Goal: Information Seeking & Learning: Compare options

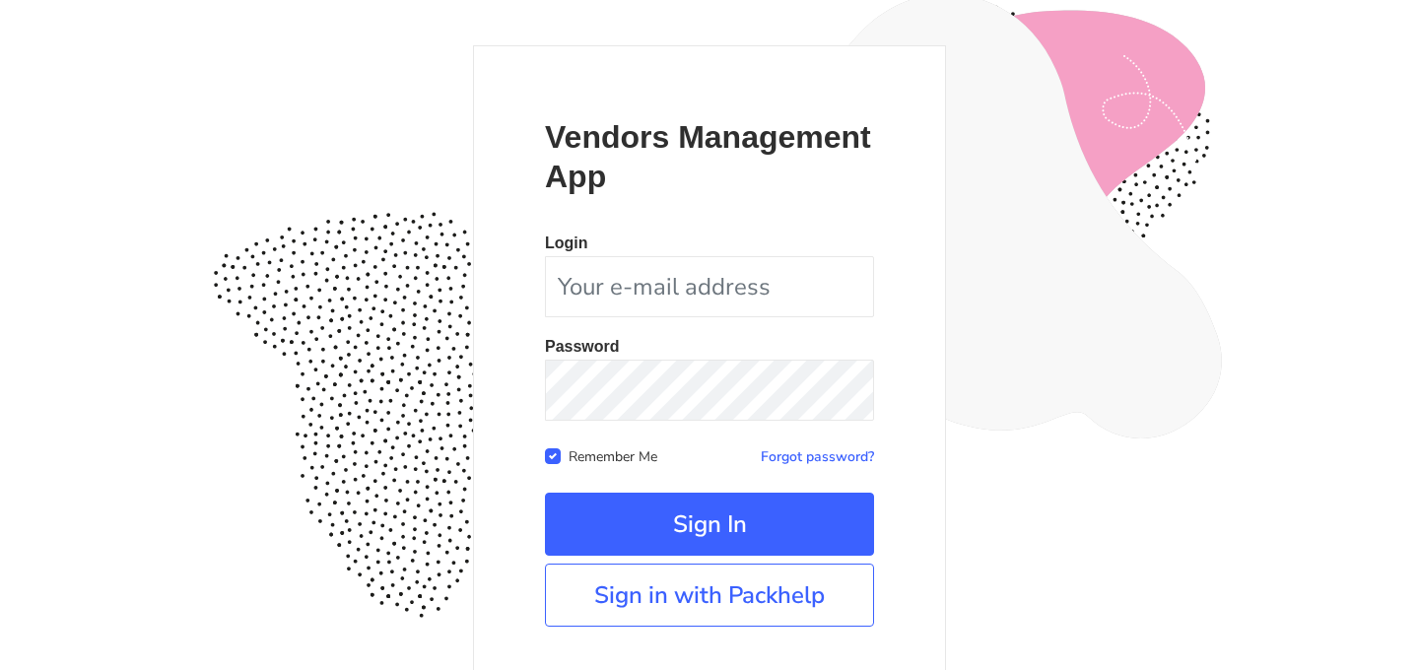
scroll to position [180, 0]
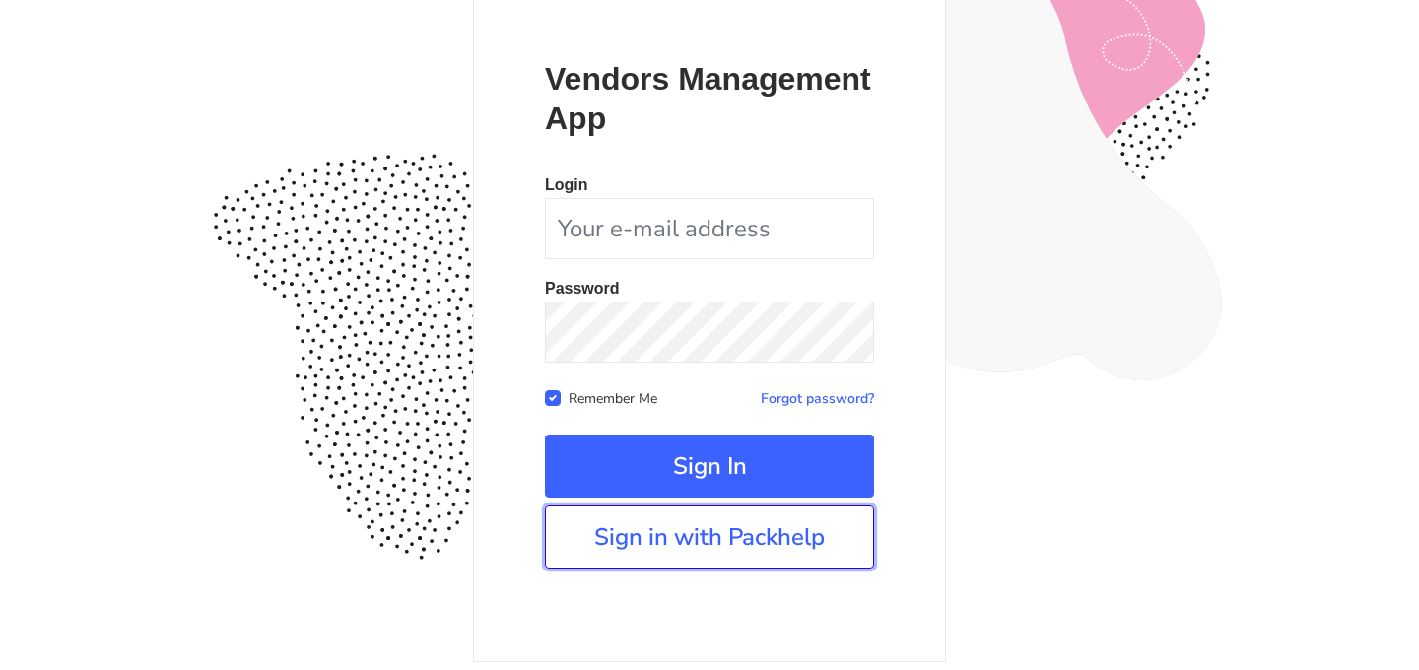
click at [710, 559] on link "Sign in with Packhelp" at bounding box center [709, 536] width 329 height 63
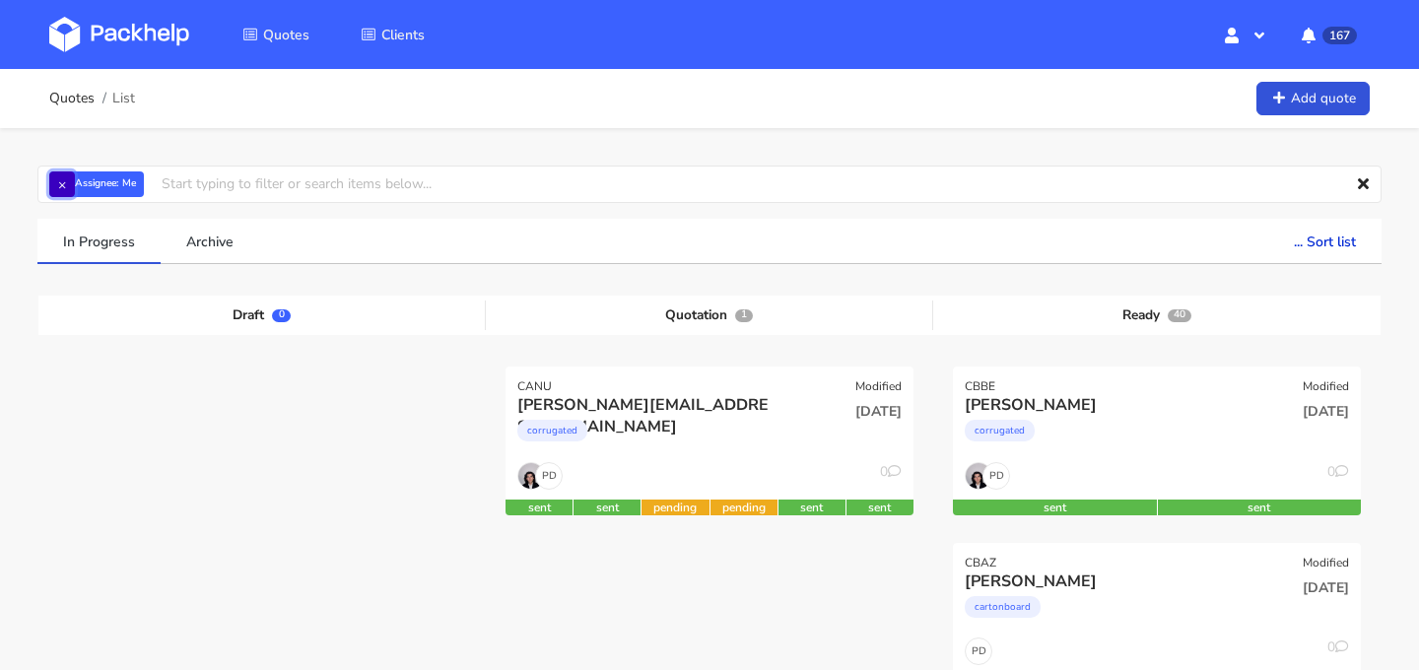
click at [62, 184] on button "×" at bounding box center [62, 184] width 26 height 26
click at [128, 187] on input "text" at bounding box center [709, 184] width 1344 height 37
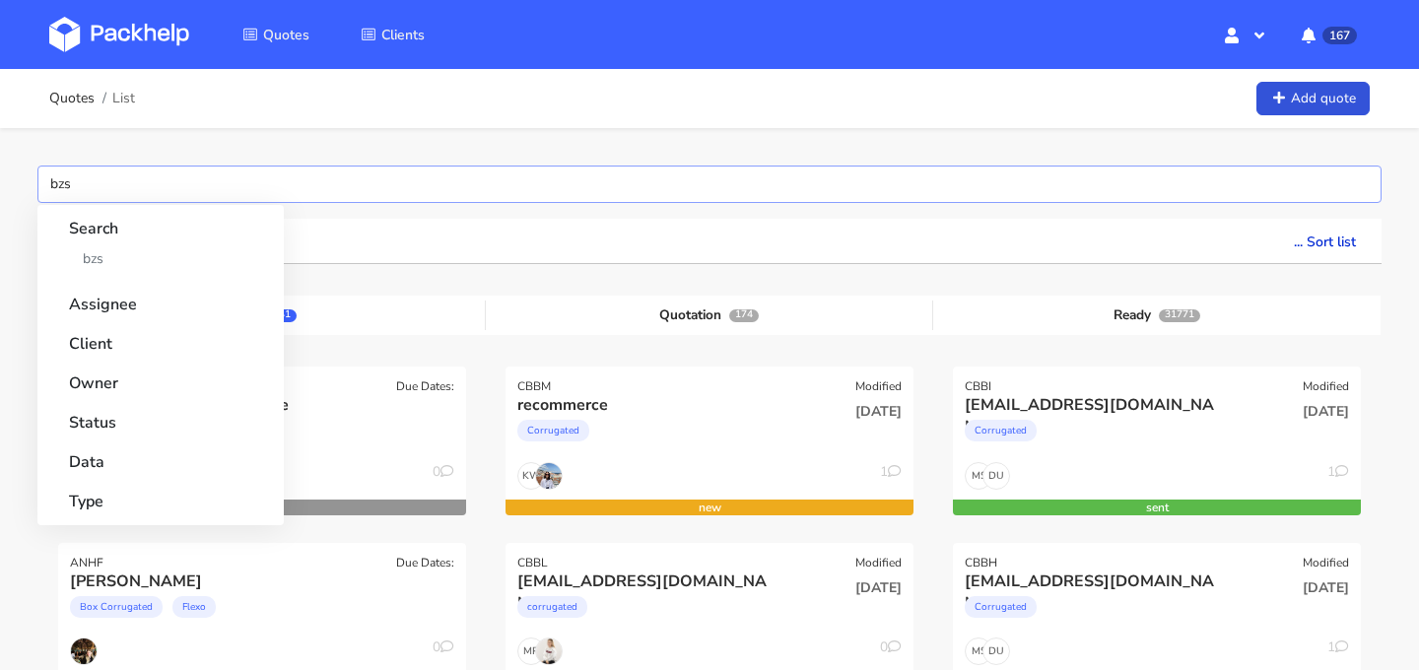
type input "bzsc"
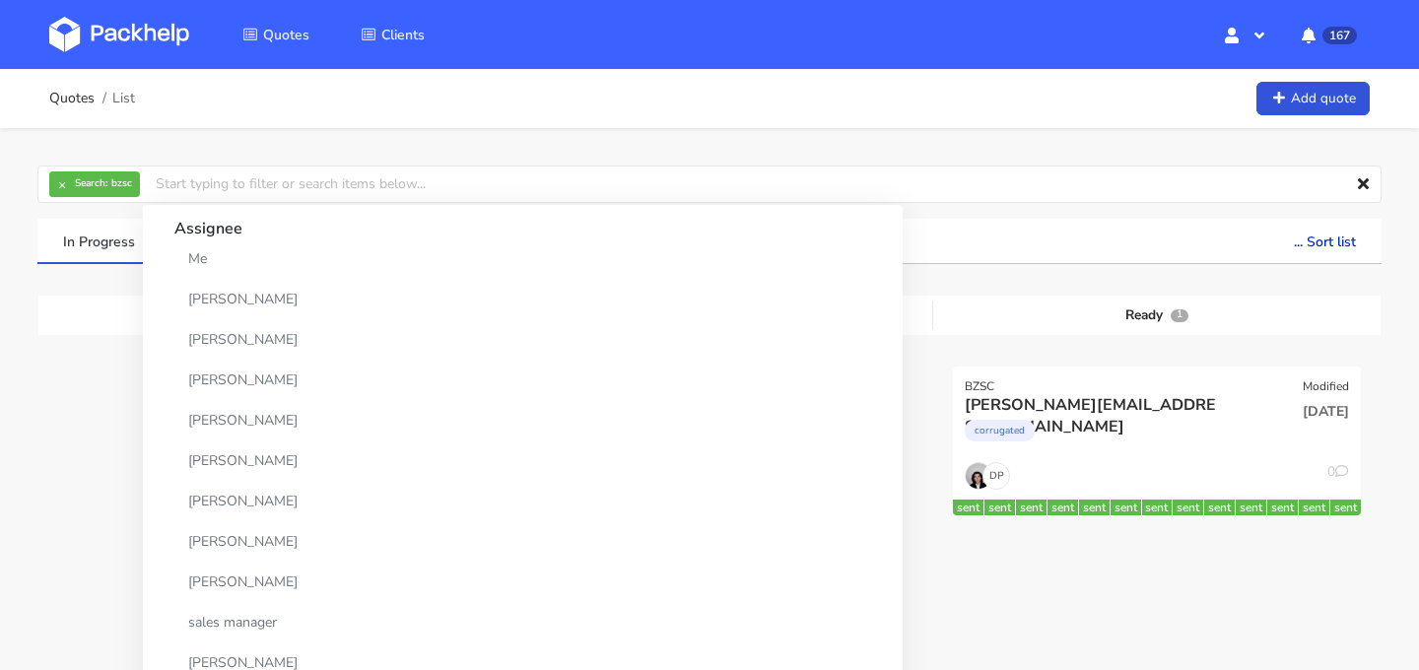
click at [58, 315] on div "Draft 0" at bounding box center [261, 316] width 447 height 30
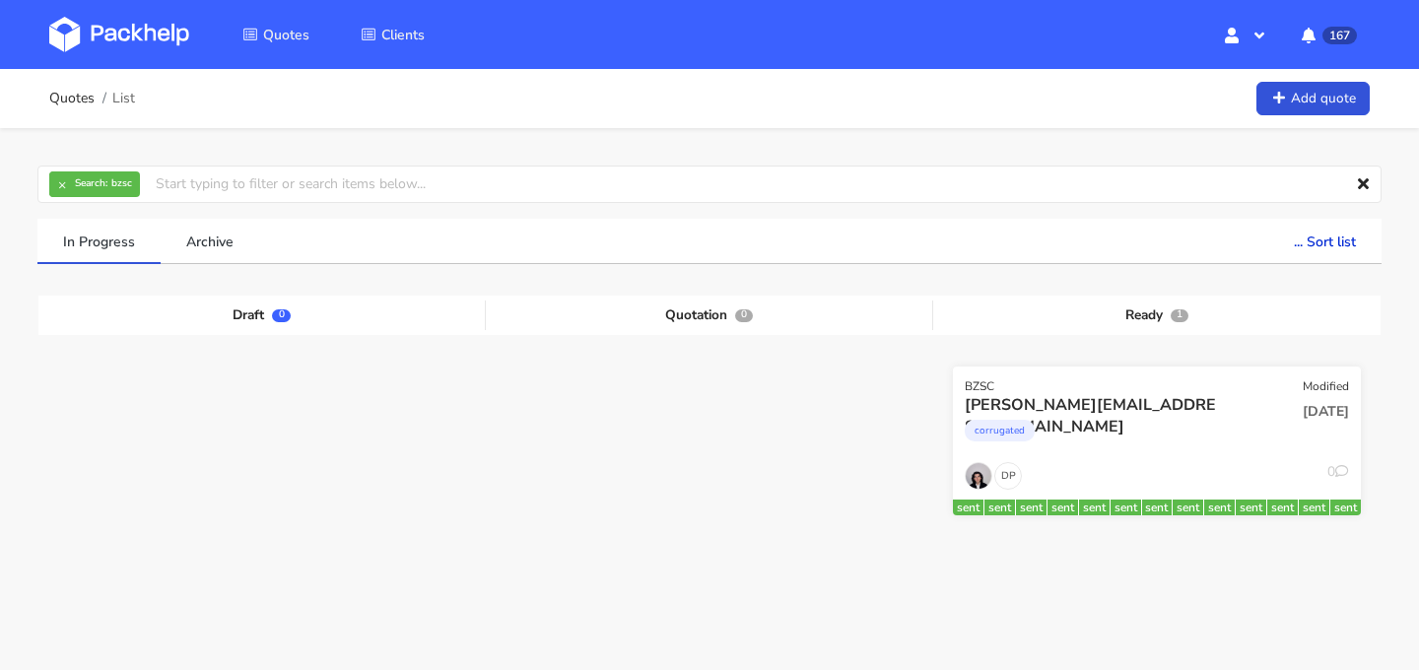
click at [1105, 426] on div "corrugated" at bounding box center [1095, 435] width 261 height 39
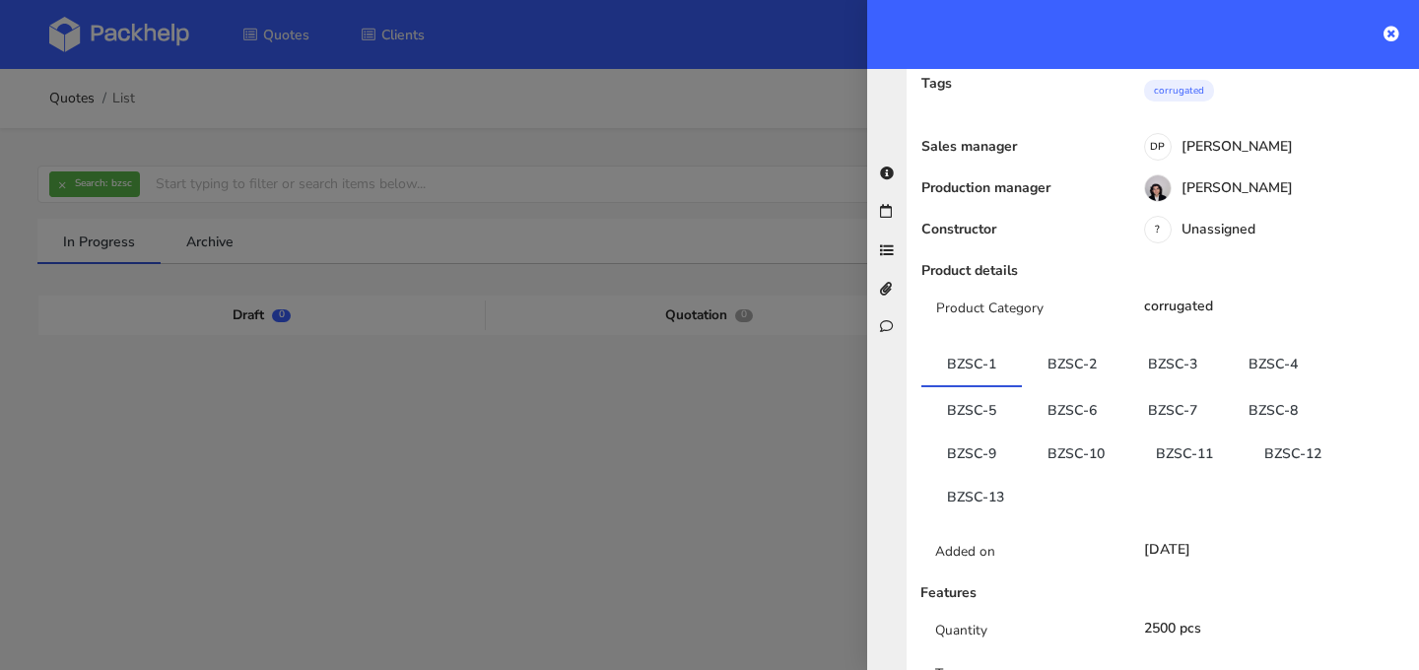
scroll to position [299, 0]
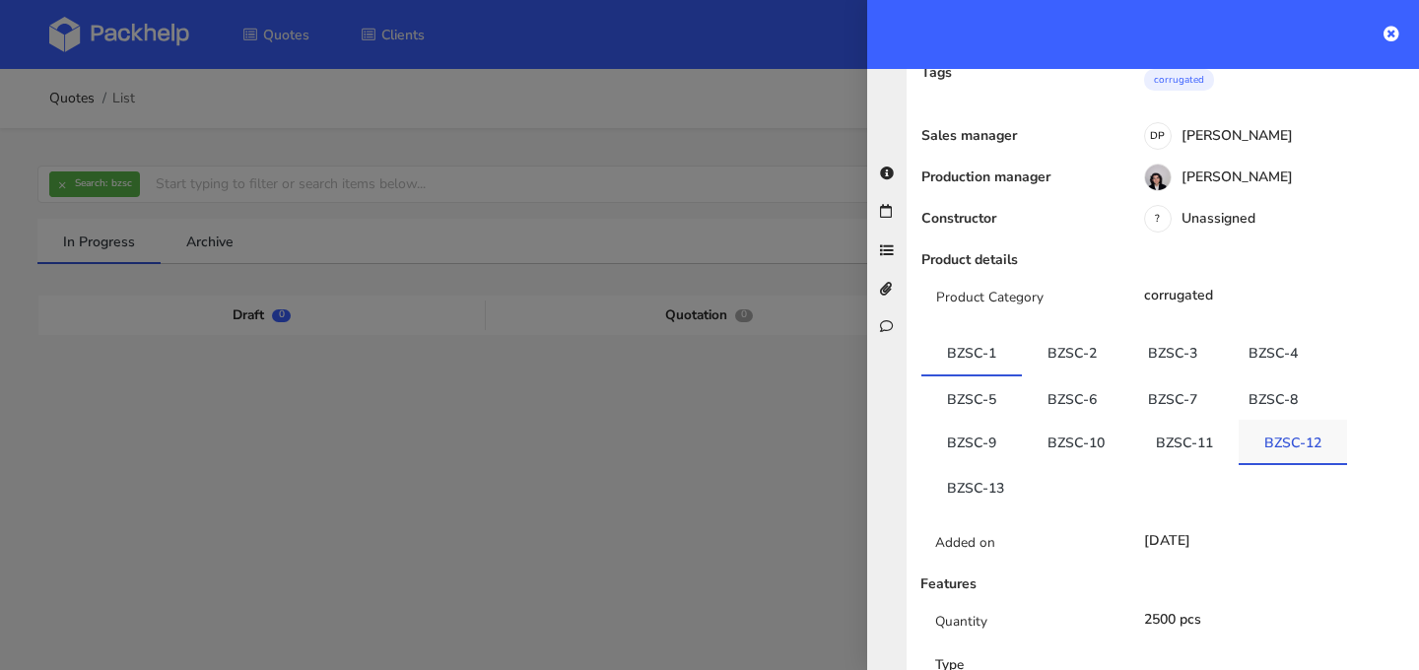
click at [1285, 420] on link "BZSC-12" at bounding box center [1293, 441] width 108 height 43
click at [1192, 418] on link "BZSC-11" at bounding box center [1184, 439] width 108 height 43
click at [1275, 418] on link "BZSC-12" at bounding box center [1293, 439] width 108 height 43
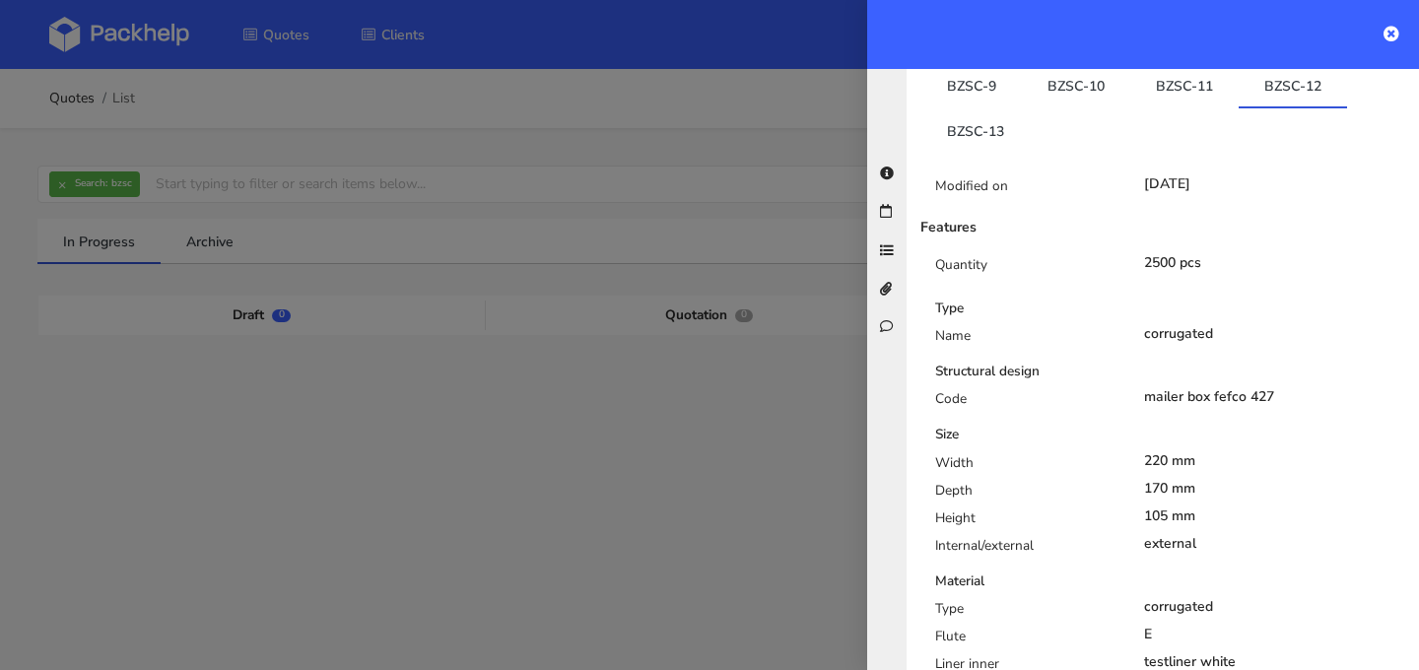
scroll to position [0, 0]
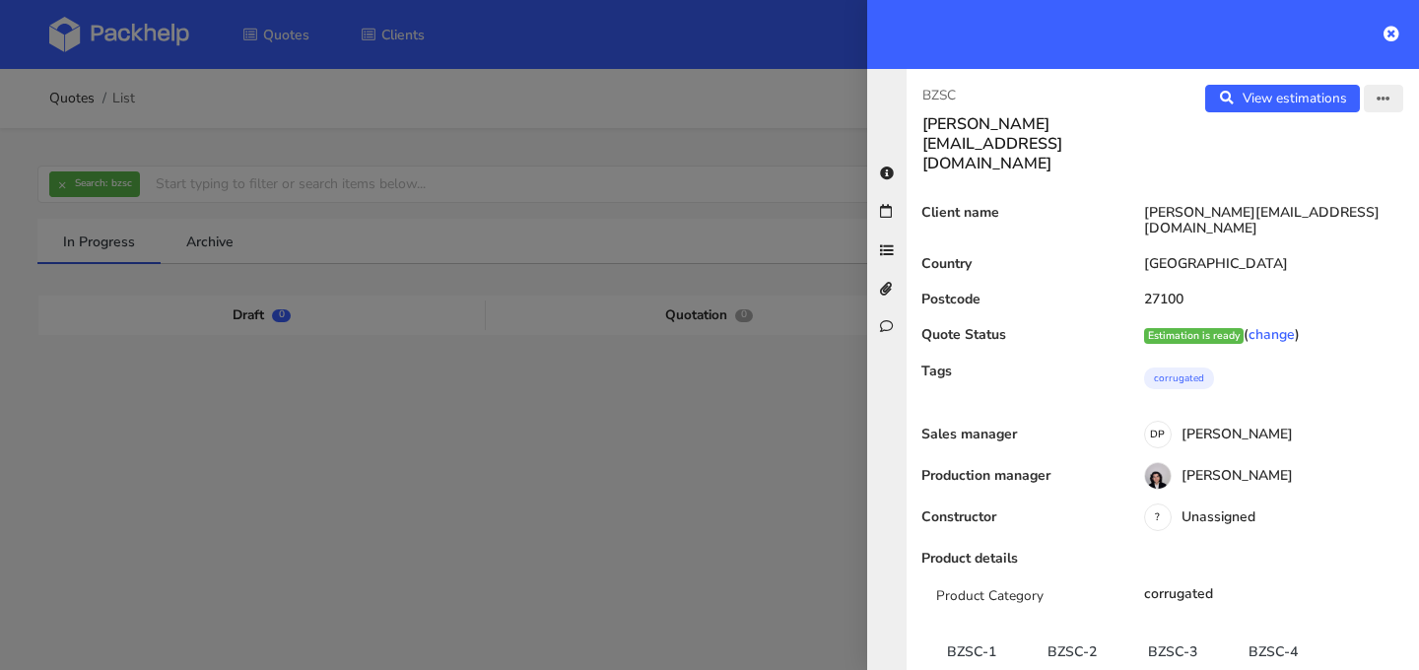
click at [1378, 94] on icon "button" at bounding box center [1384, 100] width 14 height 14
click at [1323, 168] on link "Edit quote" at bounding box center [1319, 176] width 173 height 33
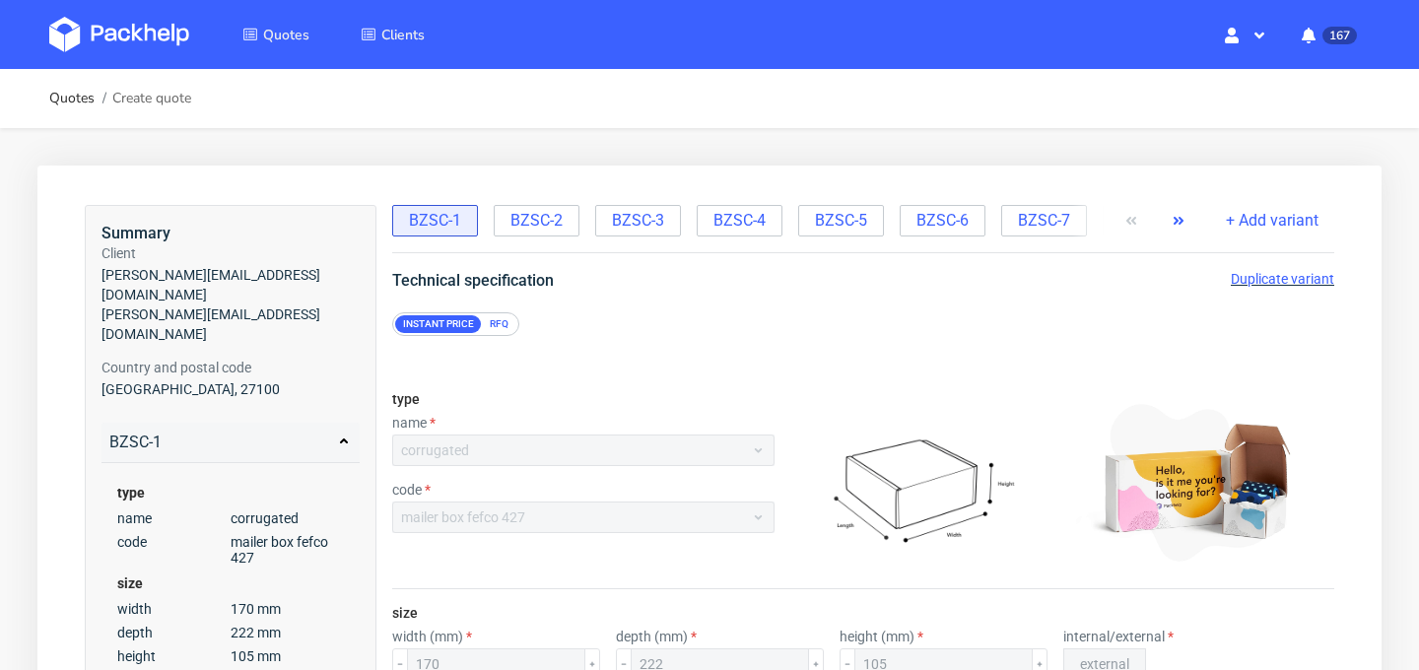
click at [1179, 218] on use "button" at bounding box center [1179, 221] width 10 height 8
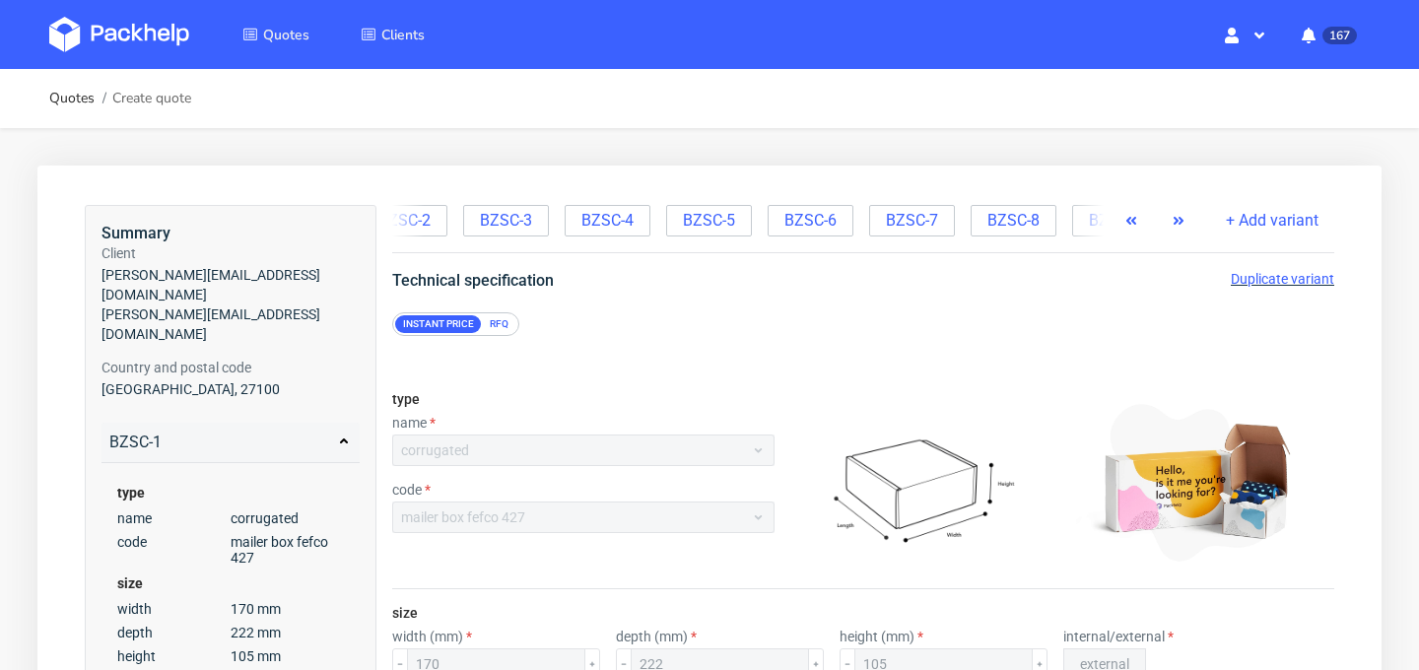
click at [1179, 218] on use "button" at bounding box center [1179, 221] width 10 height 8
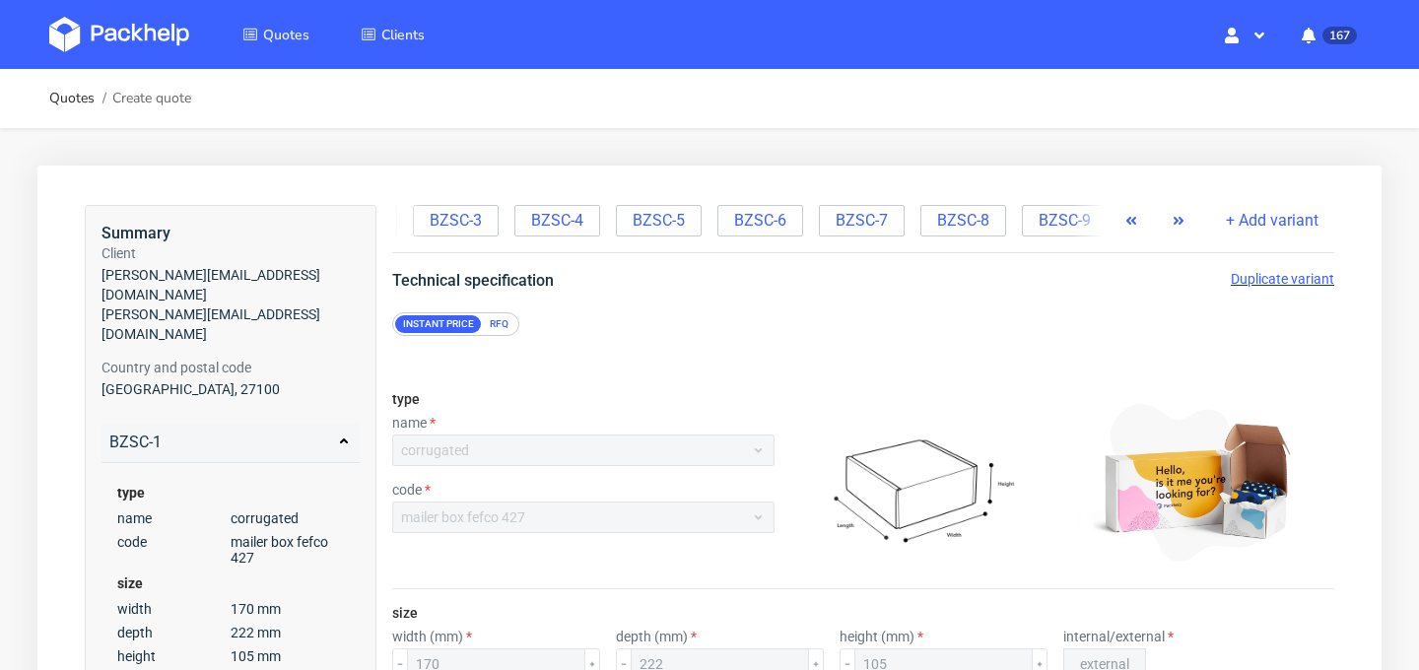
click at [1179, 218] on use "button" at bounding box center [1179, 221] width 10 height 8
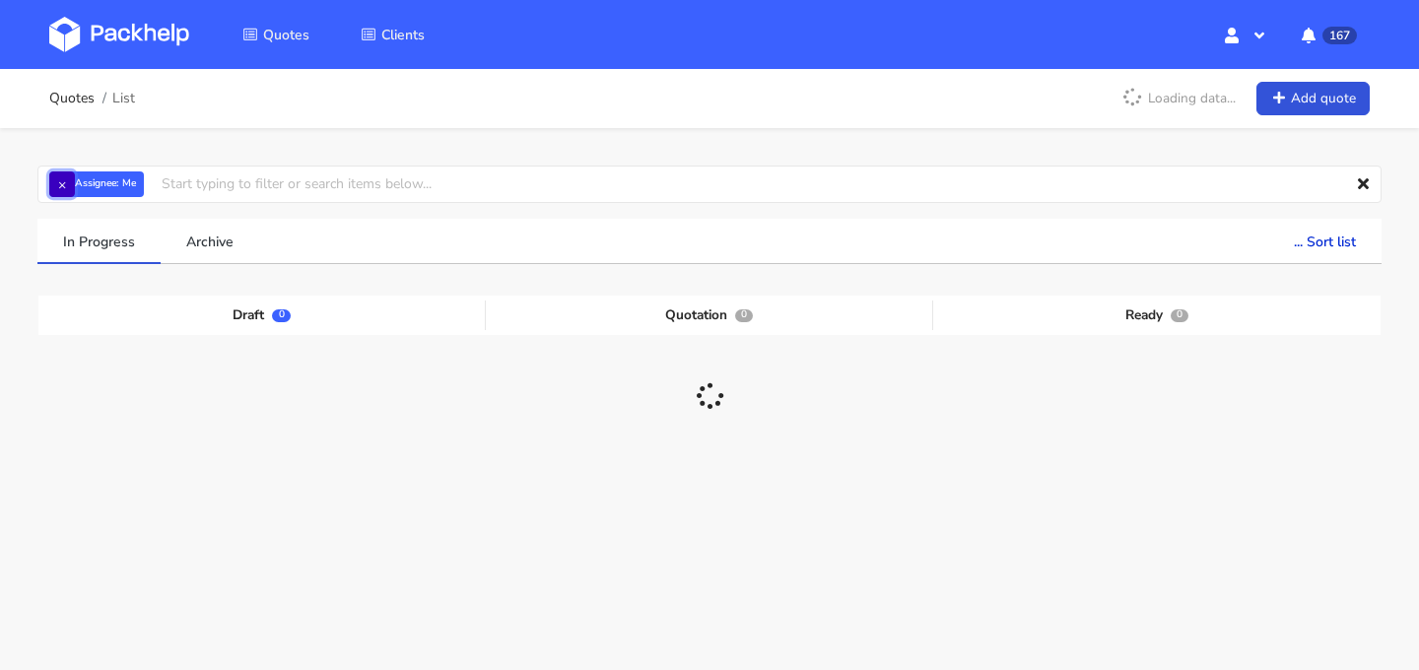
click at [60, 186] on button "×" at bounding box center [62, 184] width 26 height 26
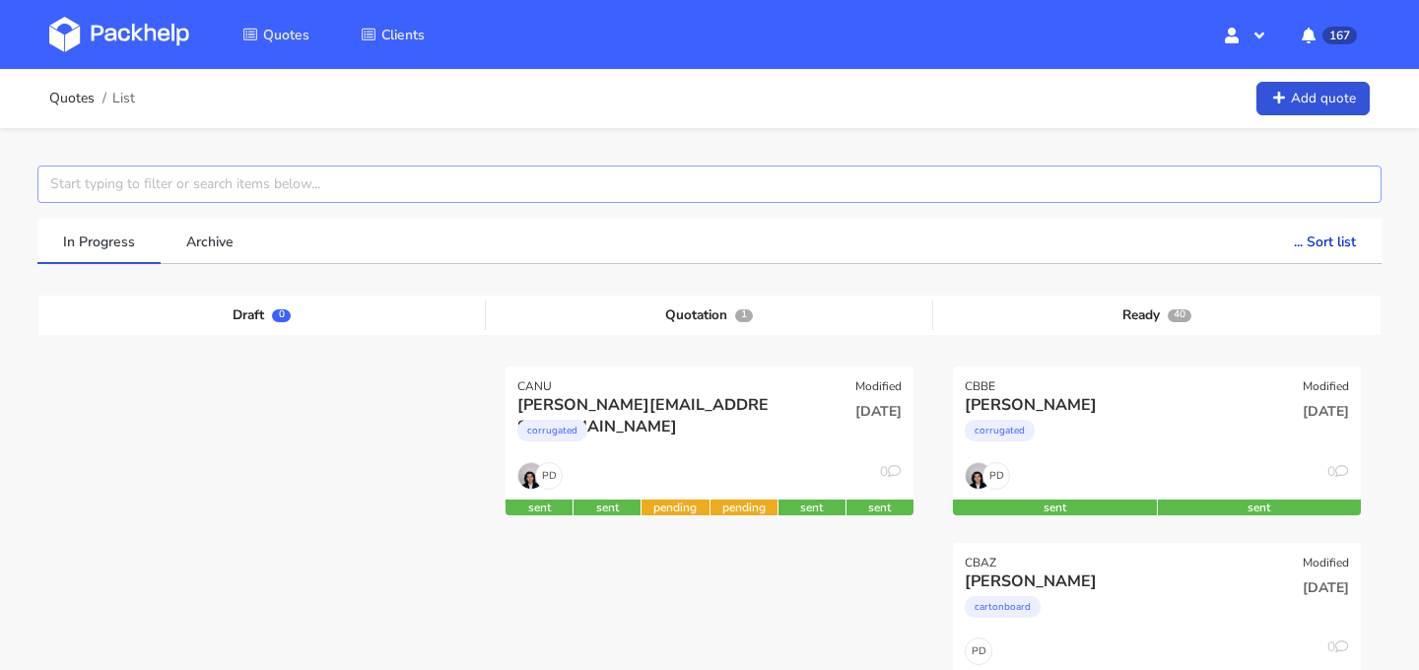
click at [93, 186] on input "text" at bounding box center [709, 184] width 1344 height 37
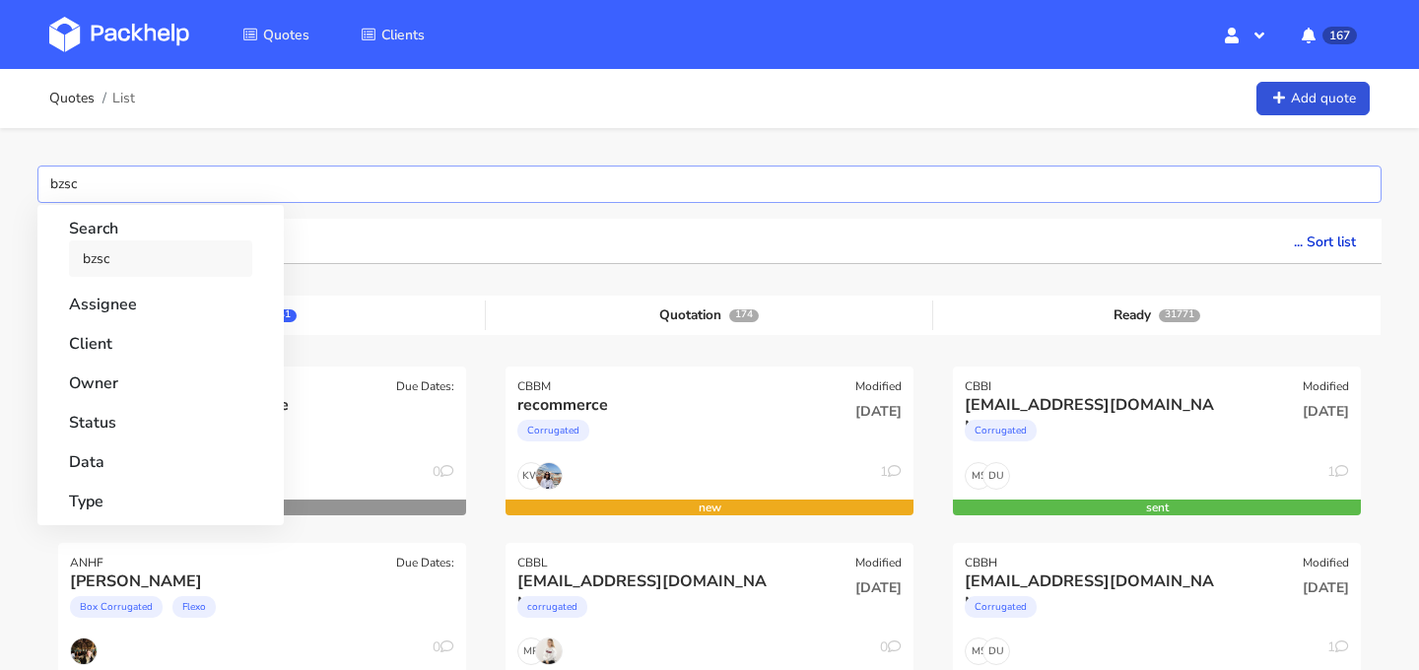
type input "bzsc"
click at [174, 269] on link "bzsc" at bounding box center [160, 258] width 183 height 36
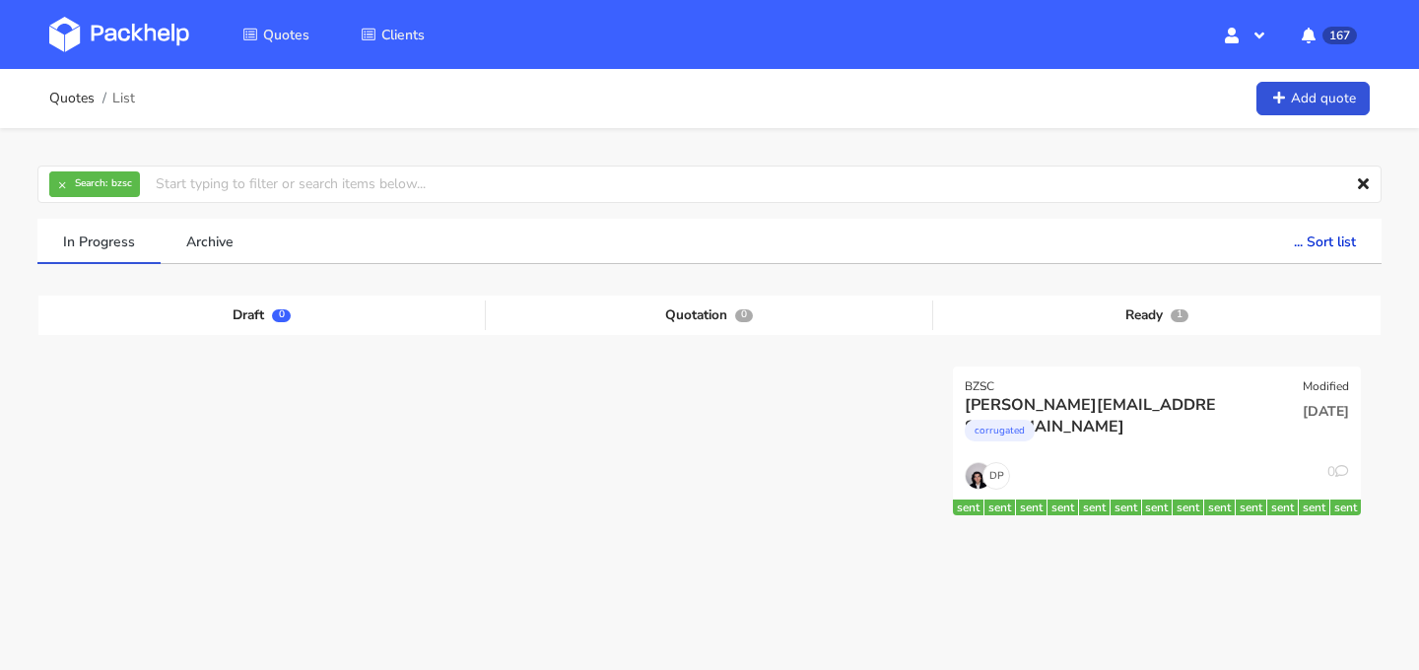
click at [21, 294] on div "× Search: bzsc Assignee Me [PERSON_NAME] [PERSON_NAME] [PERSON_NAME] [PERSON_NA…" at bounding box center [709, 407] width 1419 height 558
click at [1205, 455] on div "corrugated" at bounding box center [1095, 435] width 261 height 39
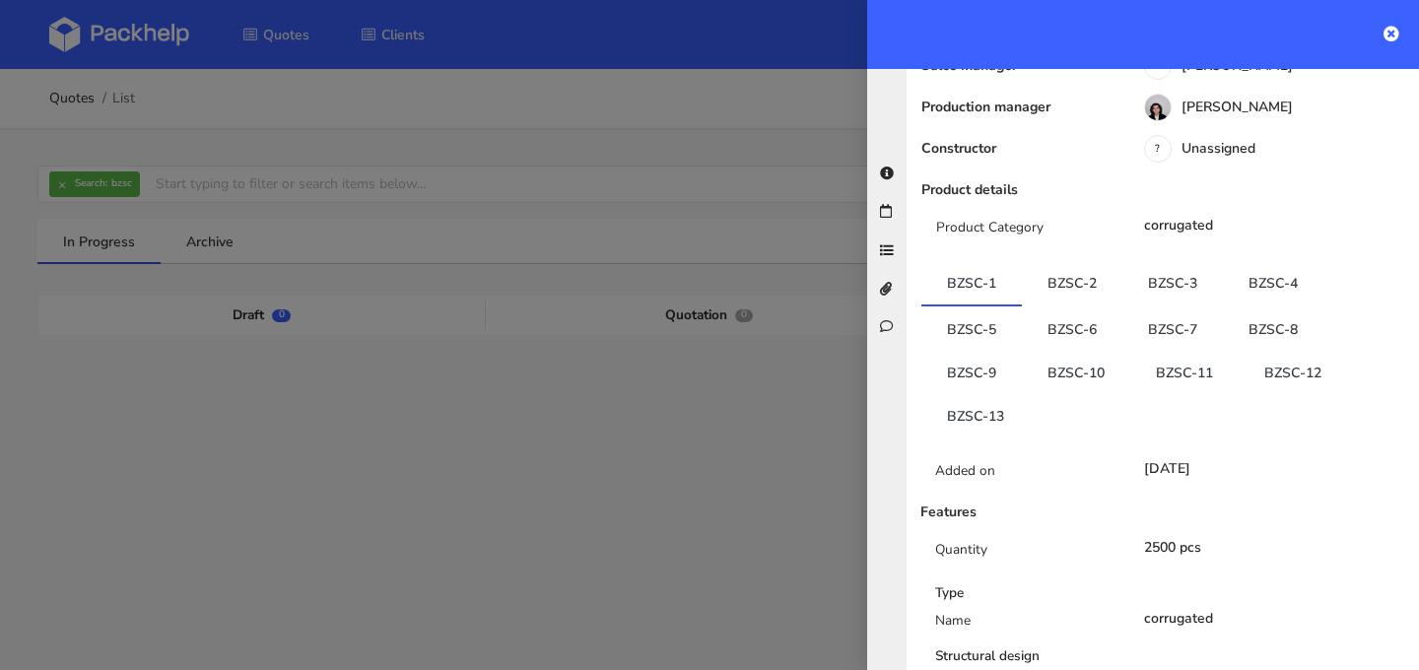
scroll to position [522, 0]
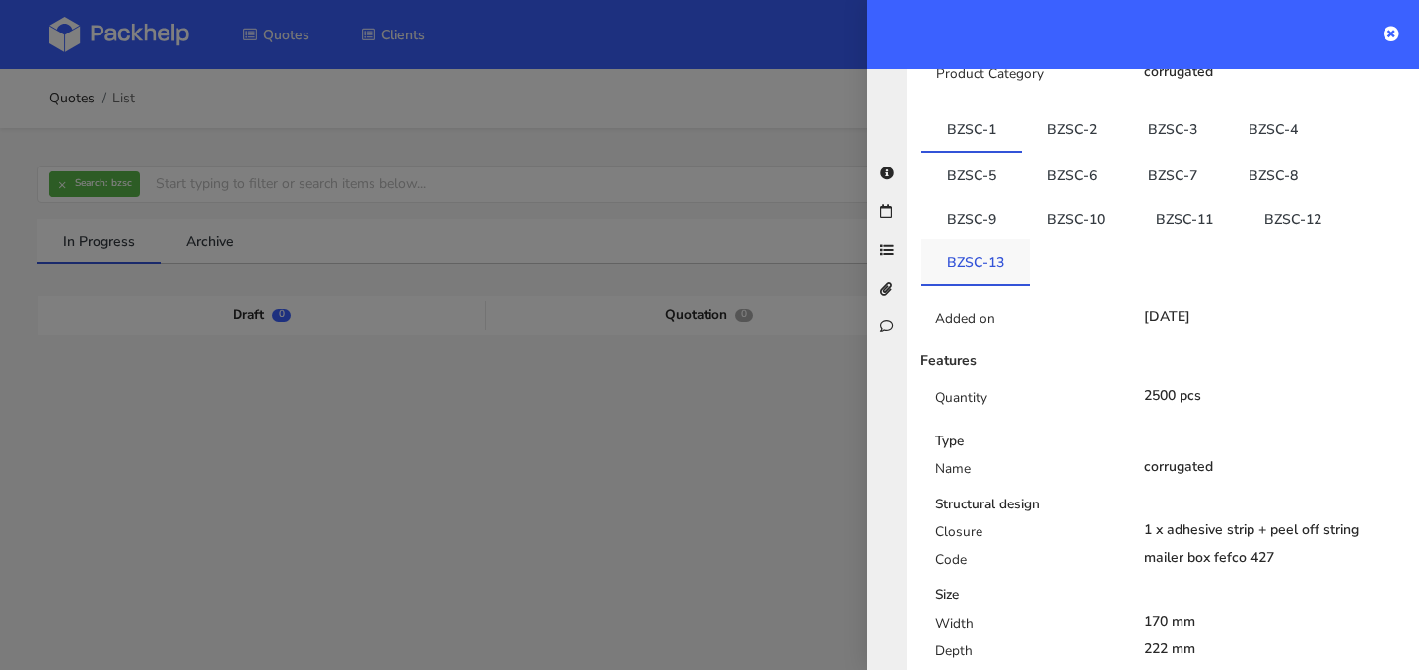
click at [983, 239] on link "BZSC-13" at bounding box center [975, 260] width 108 height 43
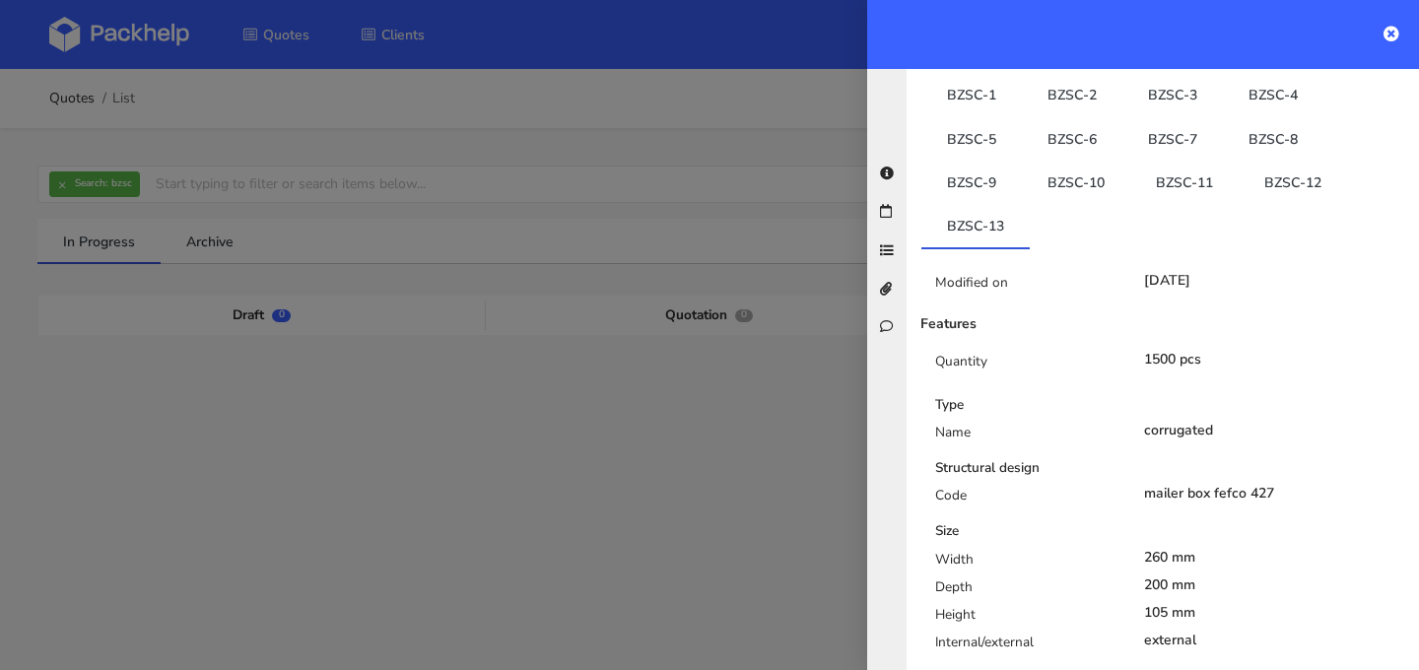
scroll to position [534, 0]
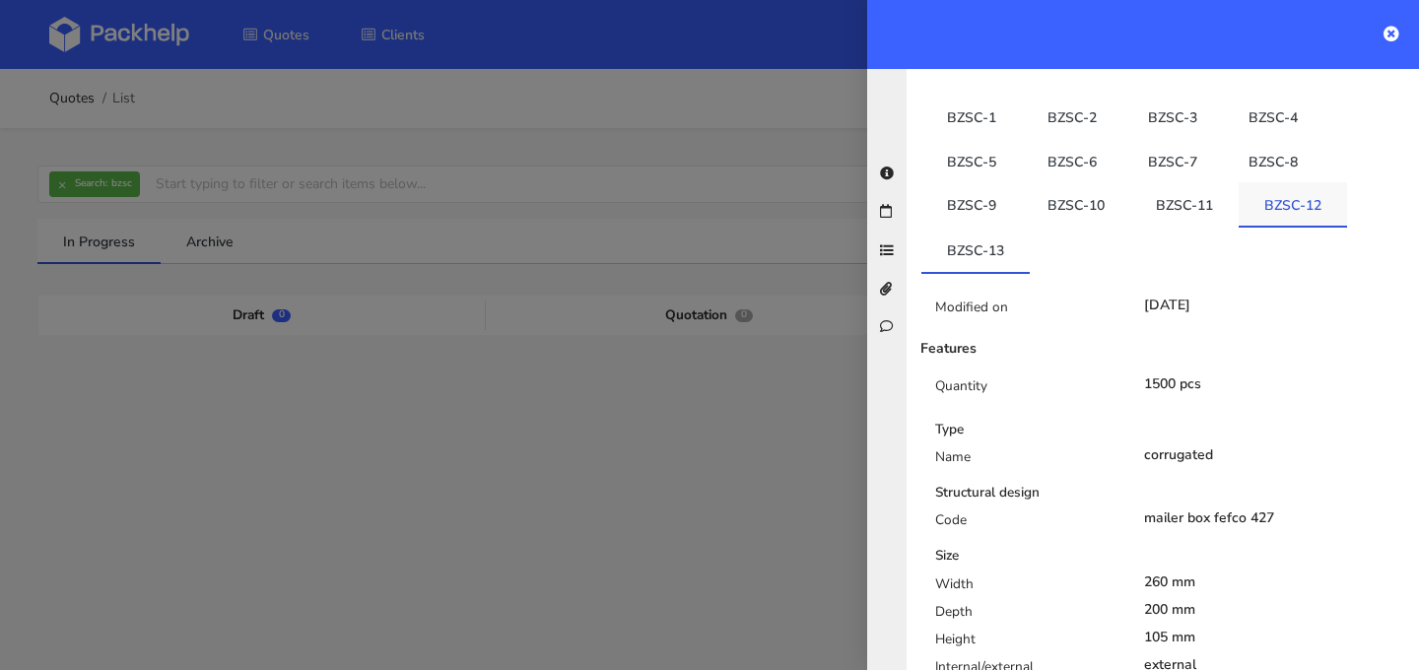
click at [1284, 182] on link "BZSC-12" at bounding box center [1293, 203] width 108 height 43
click at [995, 228] on link "BZSC-13" at bounding box center [975, 249] width 108 height 43
click at [1253, 182] on link "BZSC-12" at bounding box center [1293, 203] width 108 height 43
click at [940, 228] on link "BZSC-13" at bounding box center [975, 249] width 108 height 43
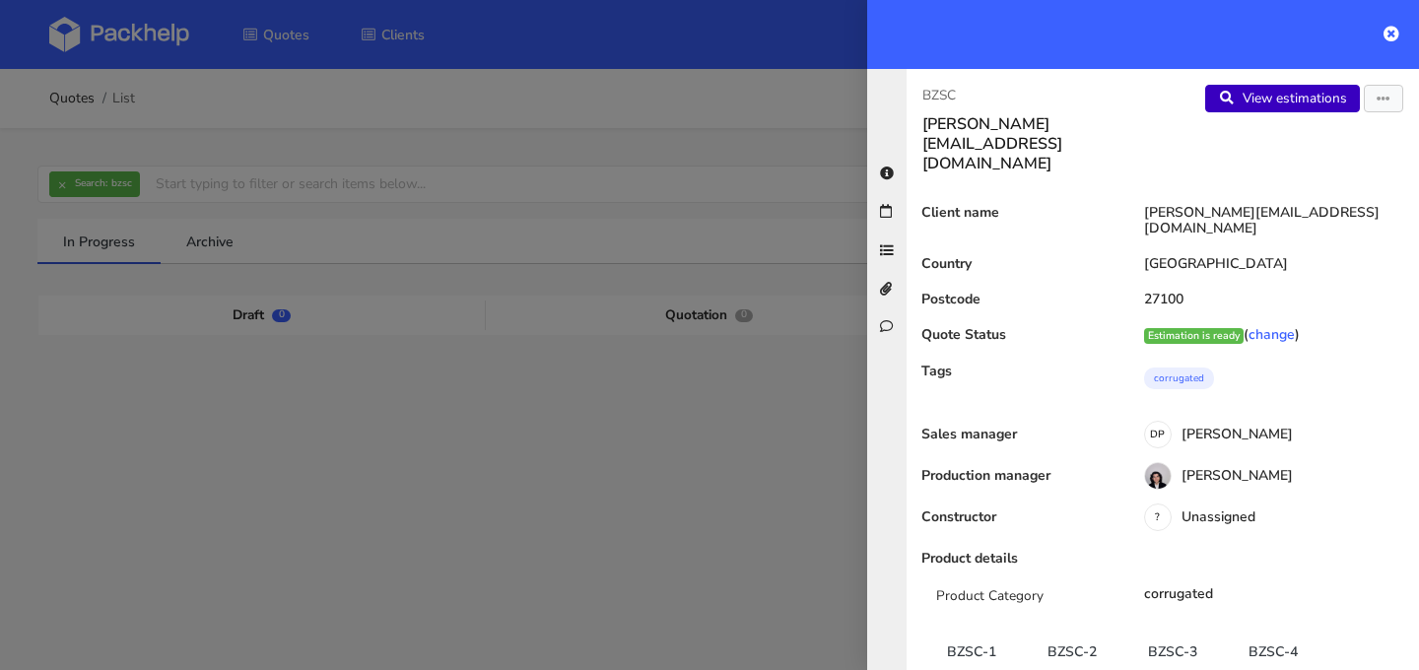
click at [1297, 107] on link "View estimations" at bounding box center [1282, 99] width 155 height 28
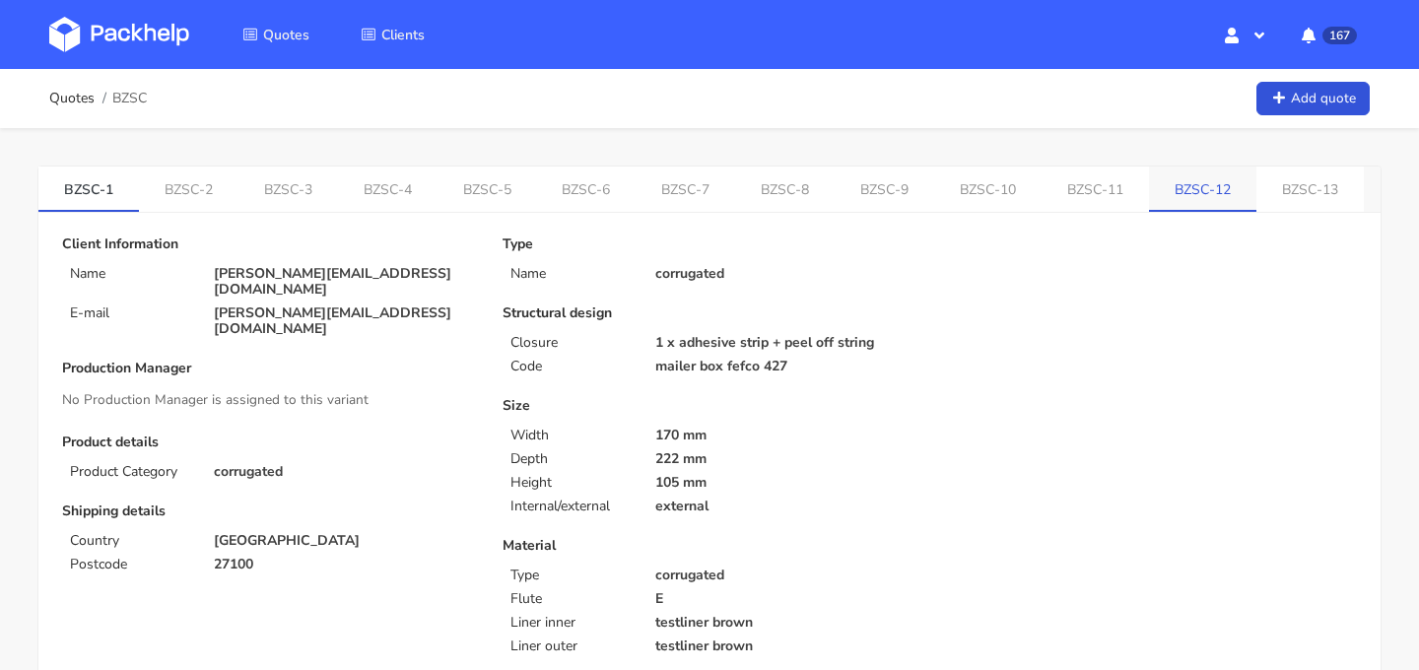
click at [1195, 196] on link "BZSC-12" at bounding box center [1202, 188] width 107 height 43
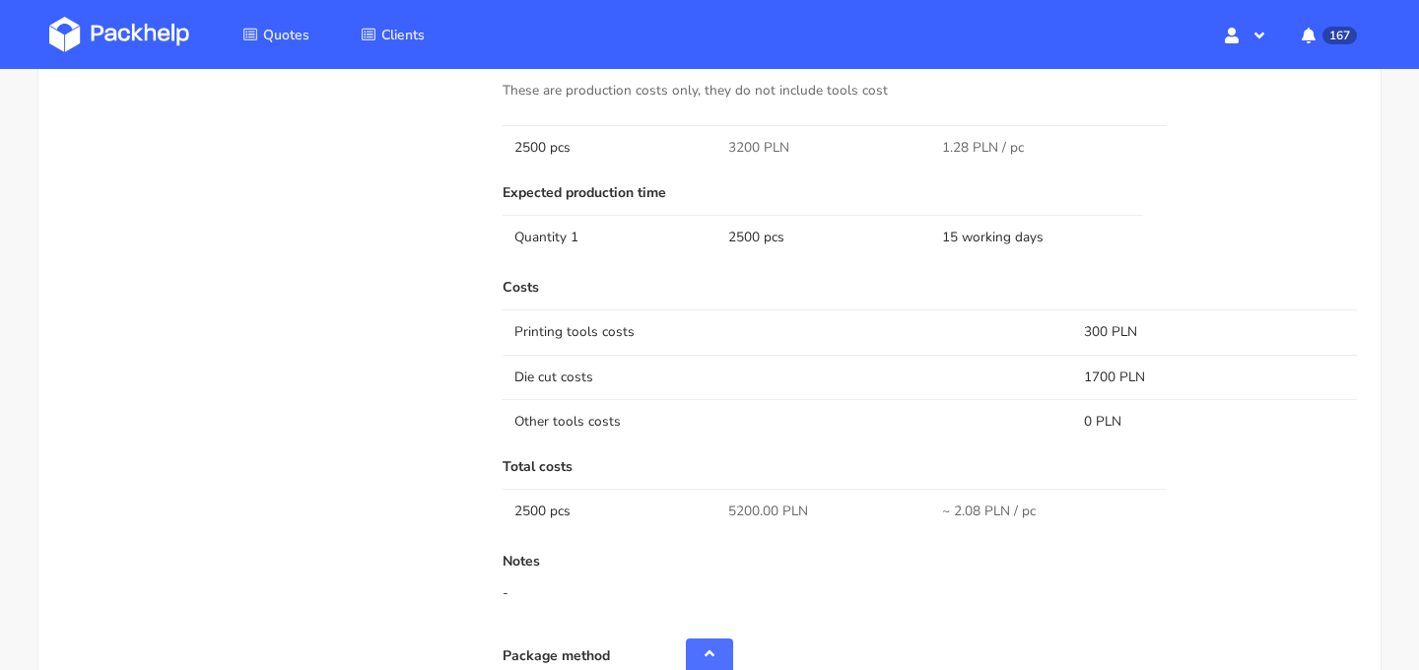
scroll to position [1254, 0]
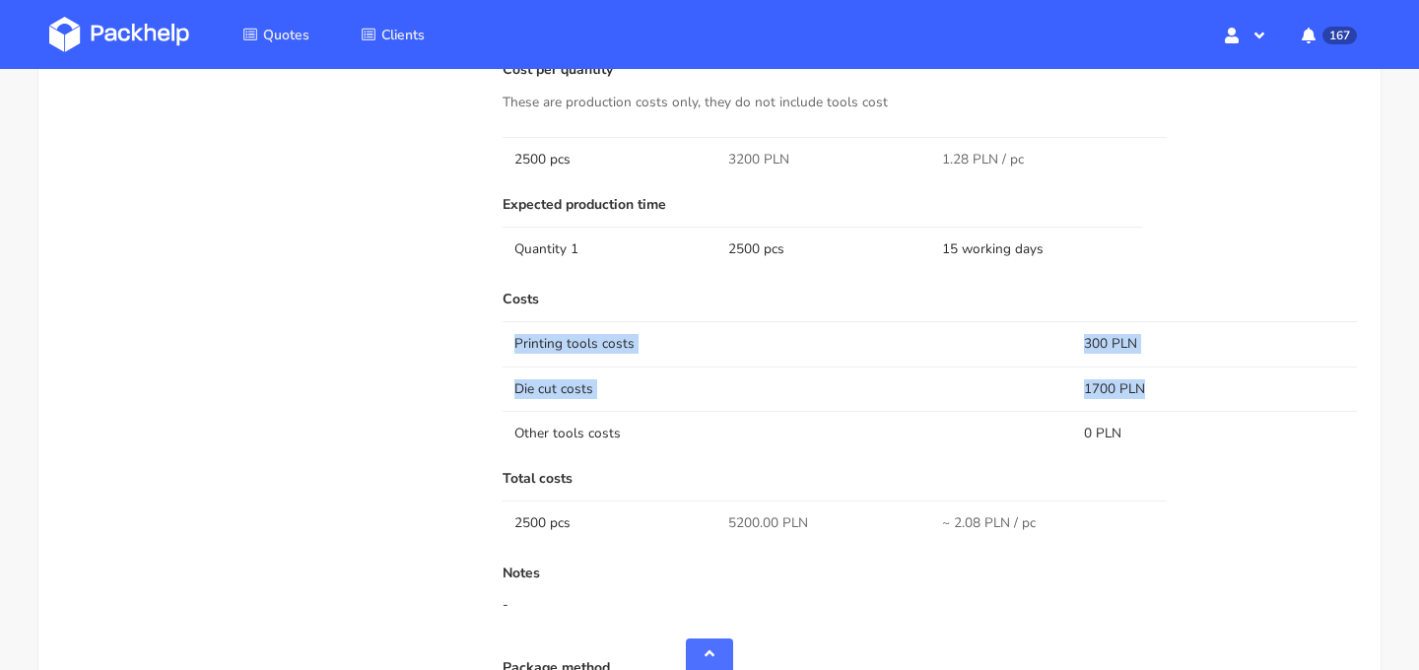
drag, startPoint x: 1153, startPoint y: 390, endPoint x: 1053, endPoint y: 329, distance: 116.8
click at [1053, 328] on tbody "Printing tools costs 300 PLN Die cut costs 1700 PLN Other tools costs 0 PLN" at bounding box center [930, 388] width 854 height 134
click at [1053, 329] on td "Printing tools costs" at bounding box center [788, 343] width 570 height 44
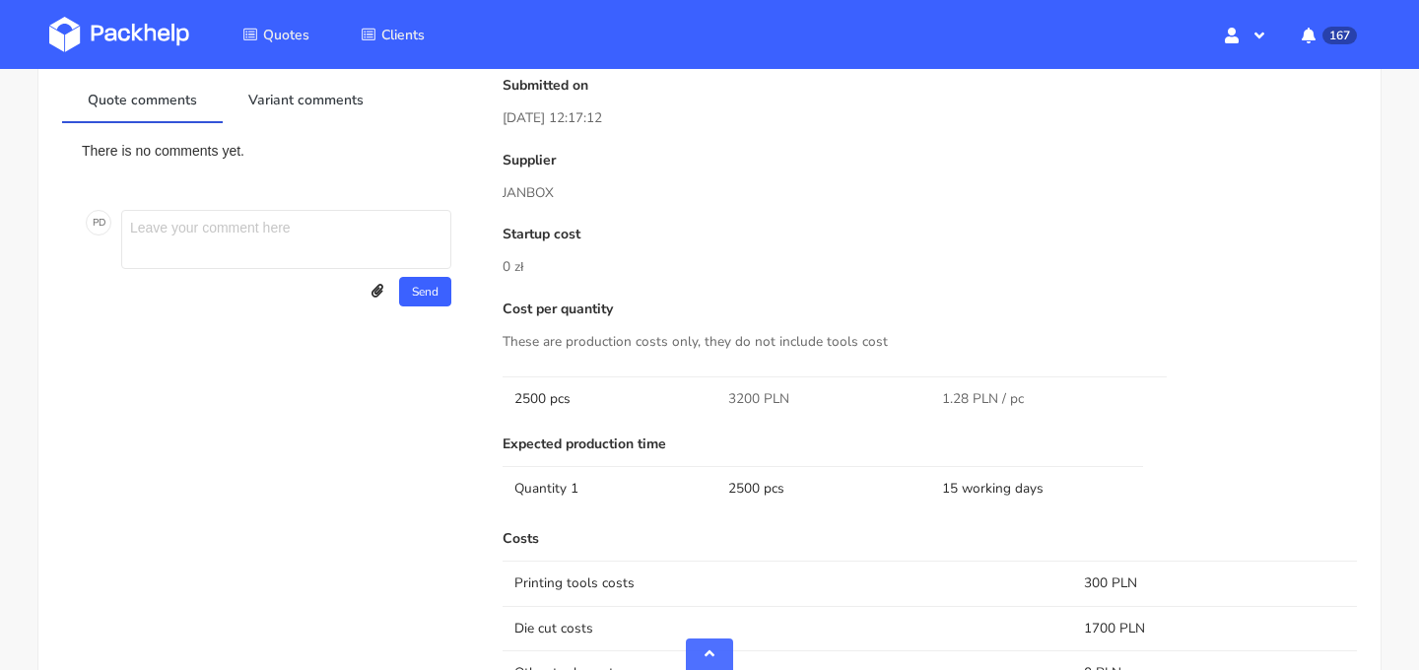
scroll to position [1066, 0]
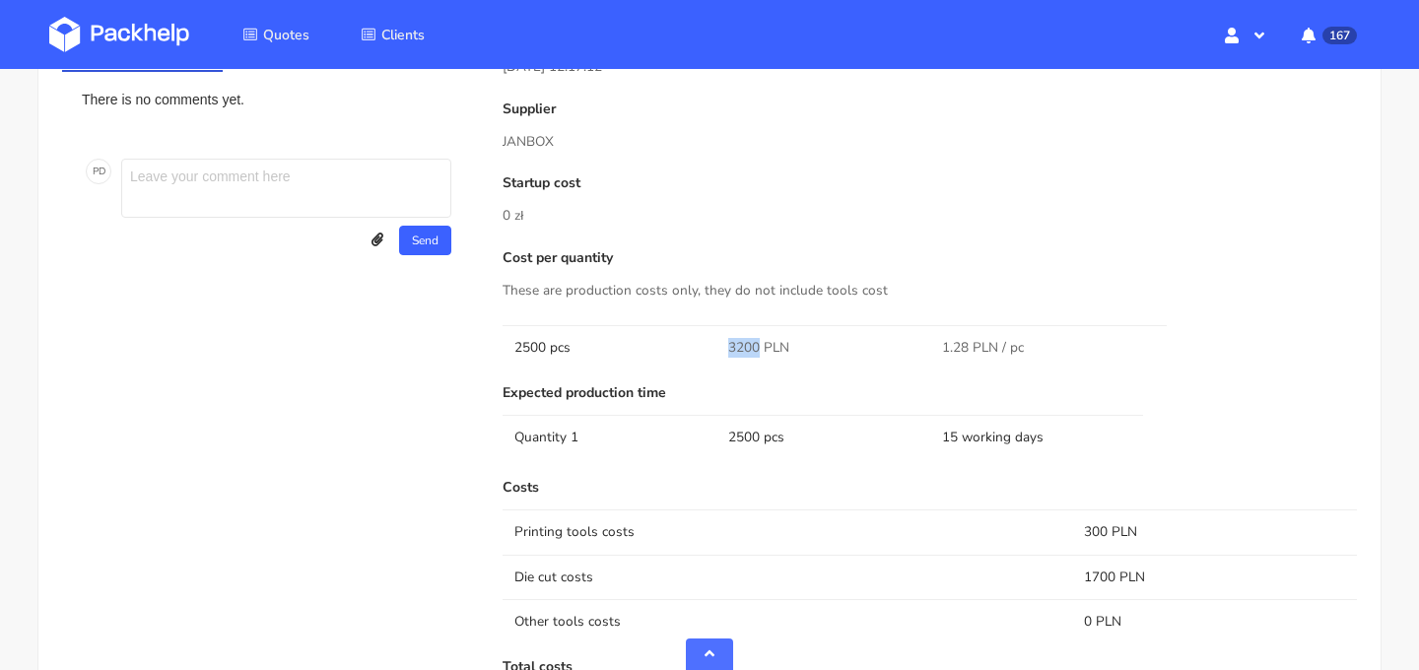
drag, startPoint x: 727, startPoint y: 348, endPoint x: 756, endPoint y: 349, distance: 28.6
click at [756, 349] on span "3200 PLN" at bounding box center [758, 348] width 61 height 20
copy span "3200"
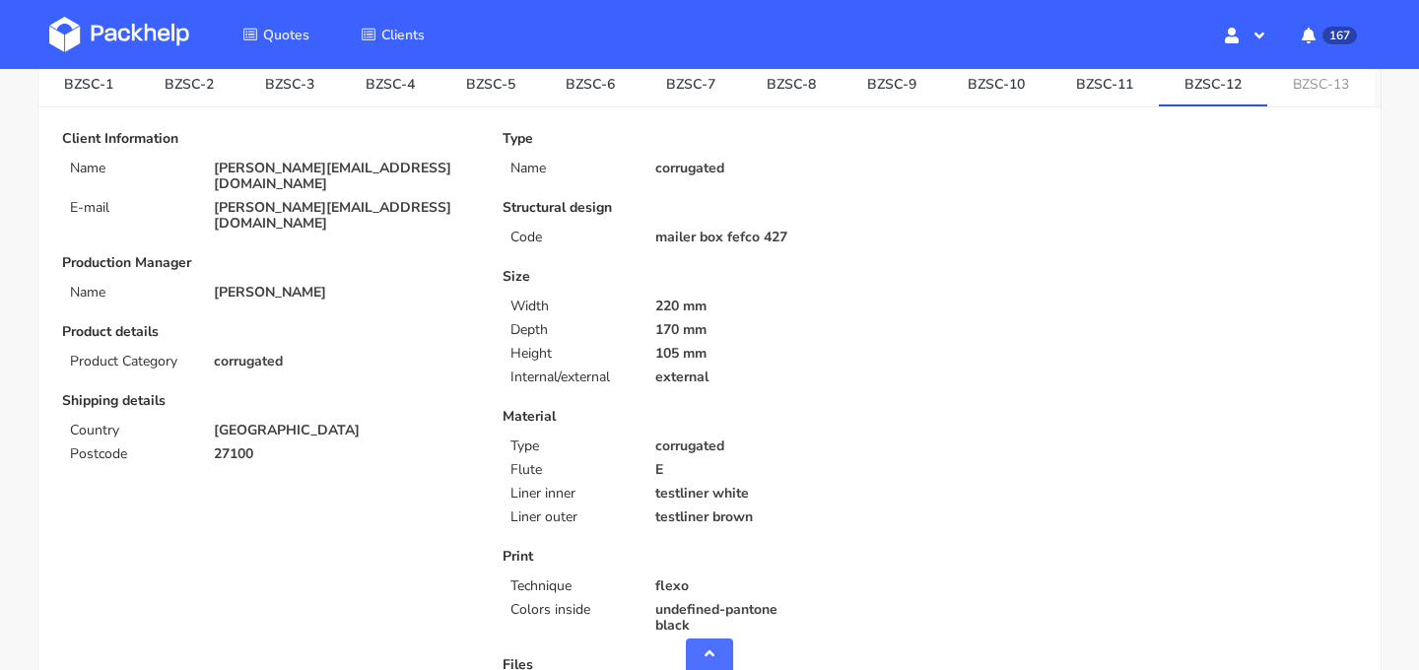
scroll to position [0, 0]
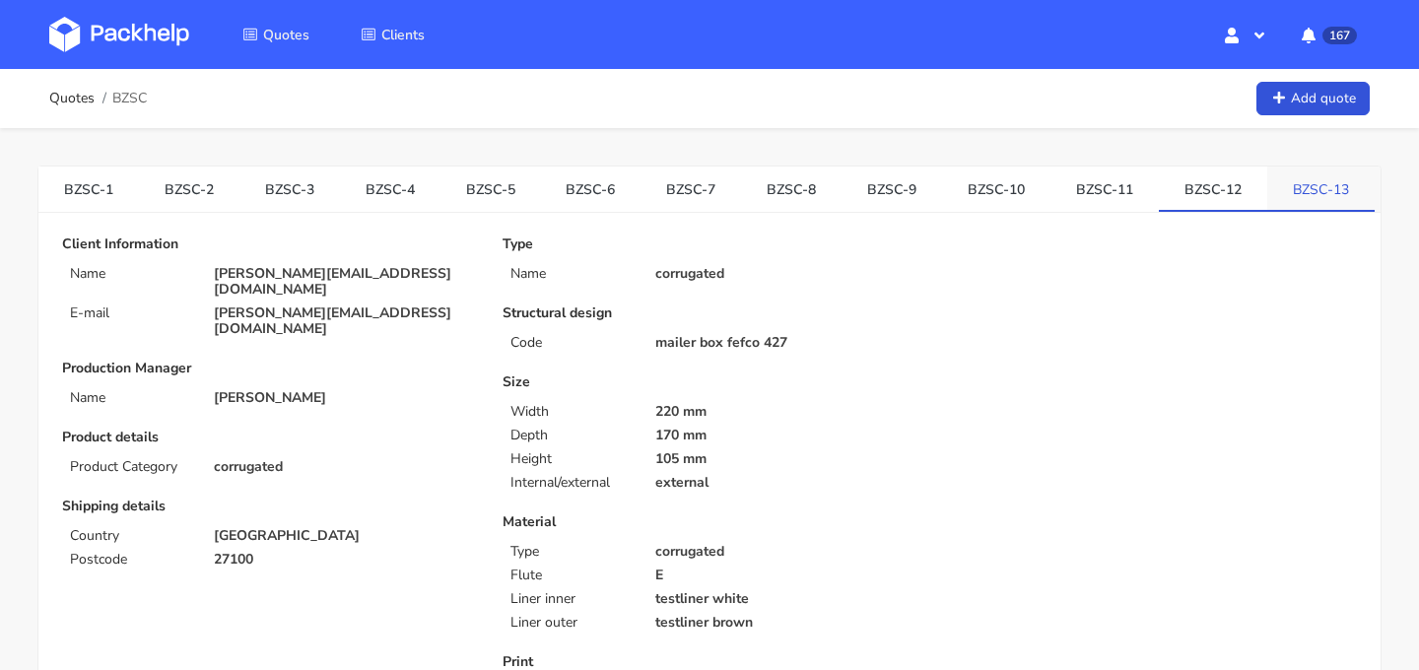
click at [1292, 188] on link "BZSC-13" at bounding box center [1320, 188] width 107 height 43
click at [1187, 191] on link "BZSC-12" at bounding box center [1213, 188] width 108 height 43
click at [1304, 207] on link "BZSC-13" at bounding box center [1321, 188] width 108 height 43
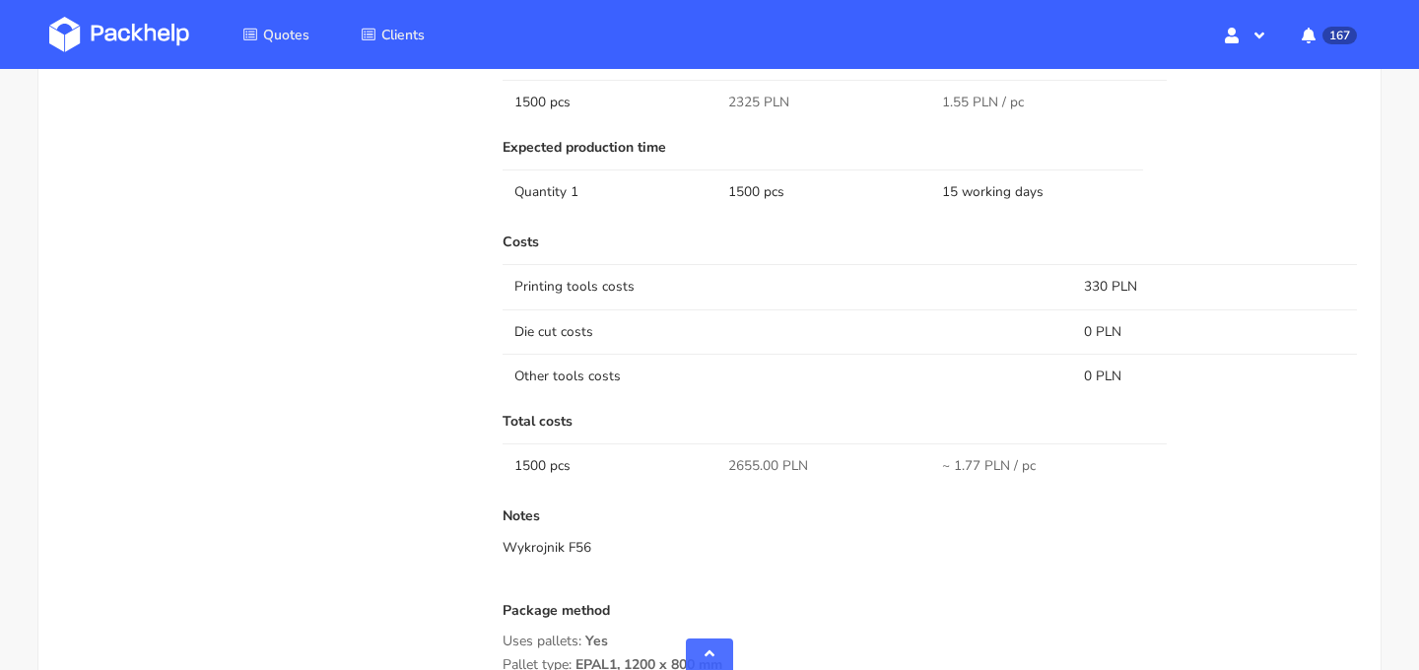
scroll to position [1171, 0]
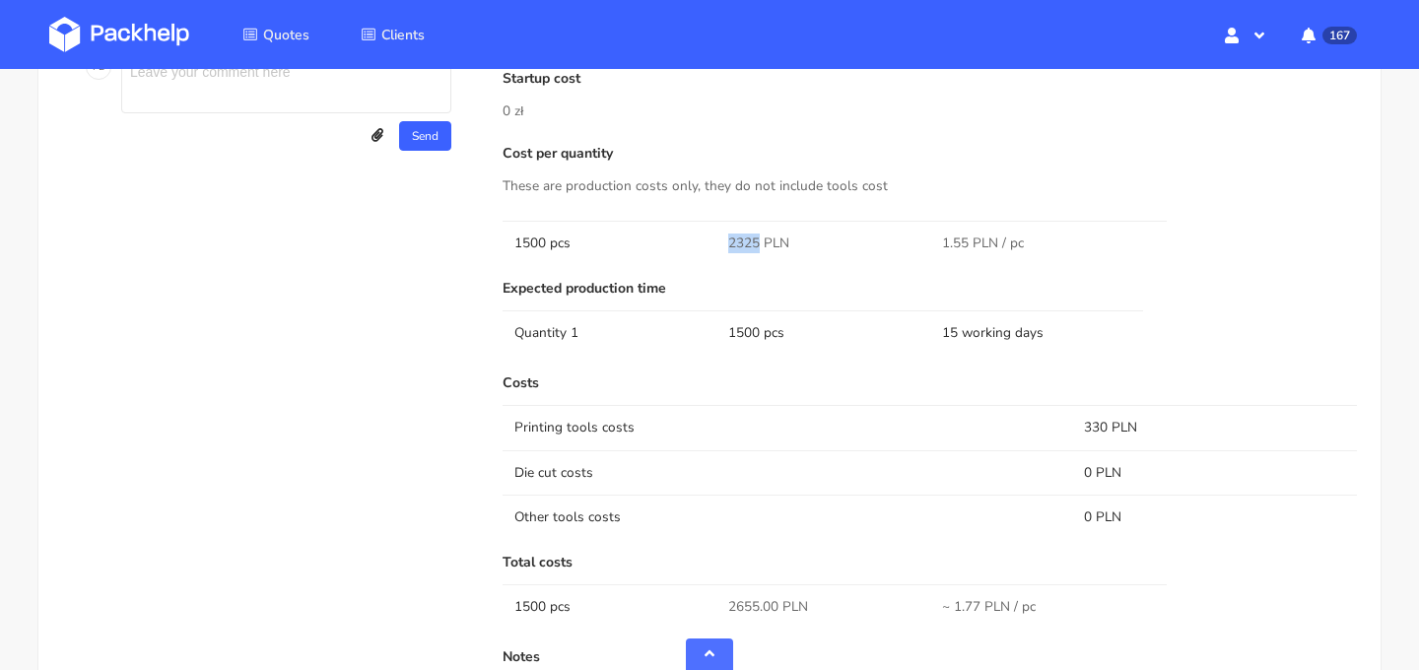
drag, startPoint x: 760, startPoint y: 241, endPoint x: 707, endPoint y: 241, distance: 52.2
click at [707, 241] on tr "1500 pcs 2325 PLN 1.55 PLN / pc" at bounding box center [930, 243] width 854 height 44
copy tr "2325"
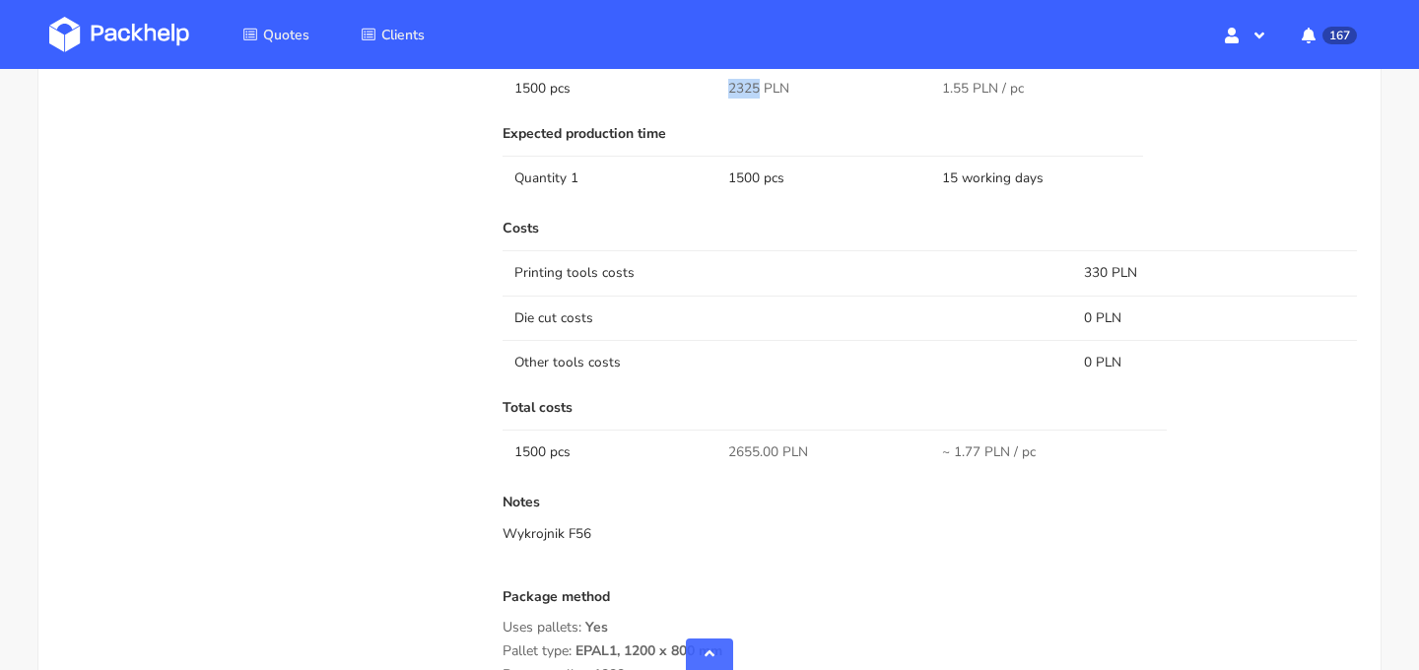
scroll to position [1327, 0]
click at [1070, 280] on td "Printing tools costs" at bounding box center [788, 270] width 570 height 44
drag, startPoint x: 1108, startPoint y: 272, endPoint x: 1078, endPoint y: 272, distance: 29.6
click at [1078, 272] on td "330 PLN" at bounding box center [1214, 270] width 285 height 44
copy td "330"
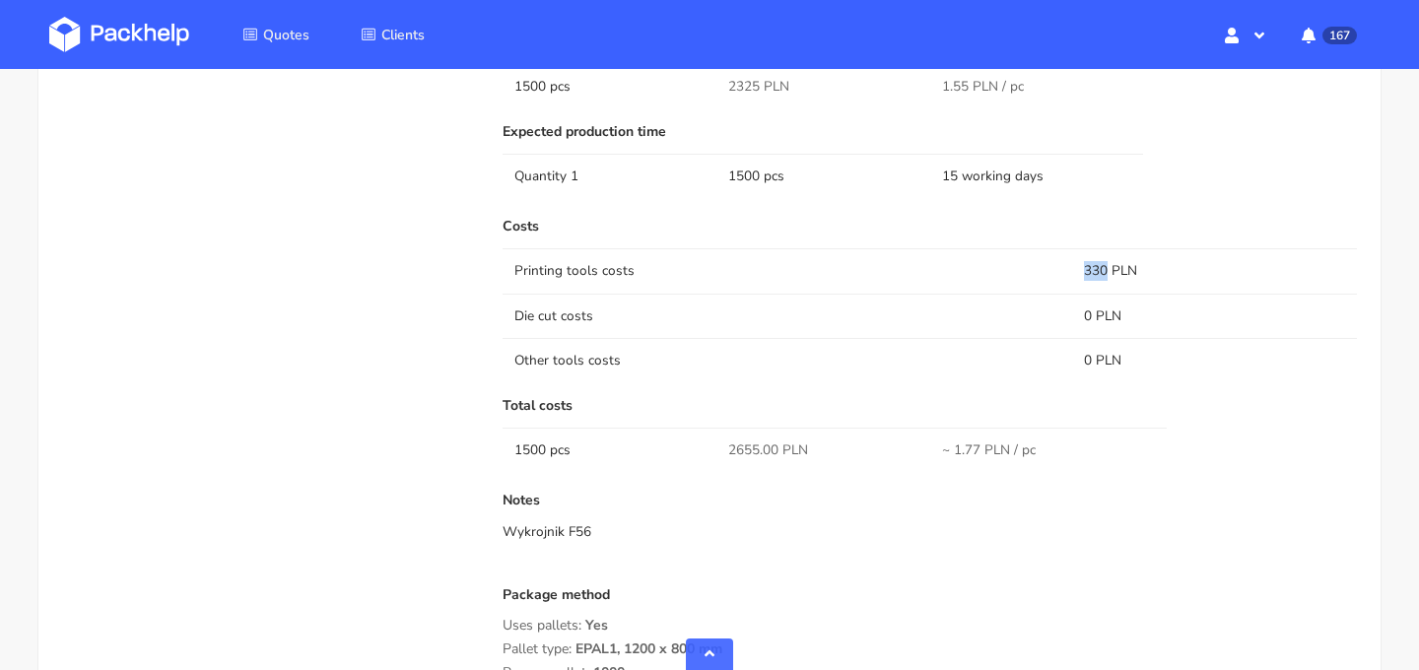
scroll to position [1299, 0]
